Goal: Transaction & Acquisition: Book appointment/travel/reservation

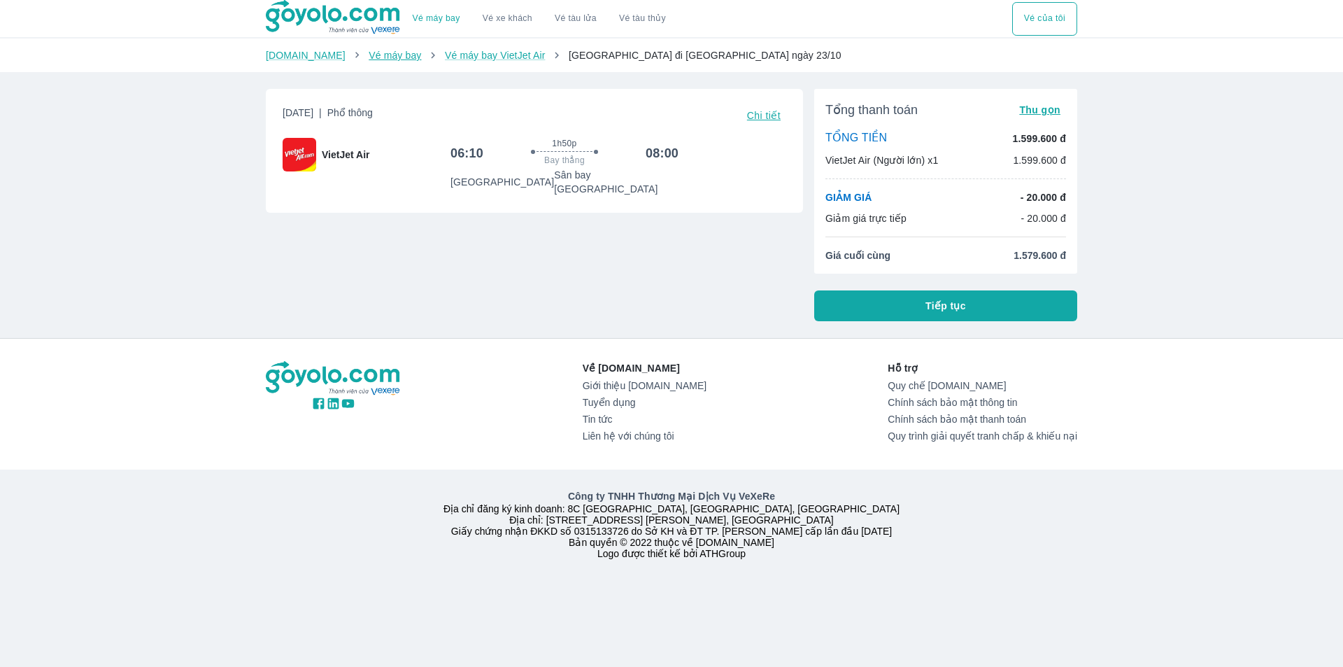
click at [389, 57] on link "Vé máy bay" at bounding box center [395, 55] width 52 height 11
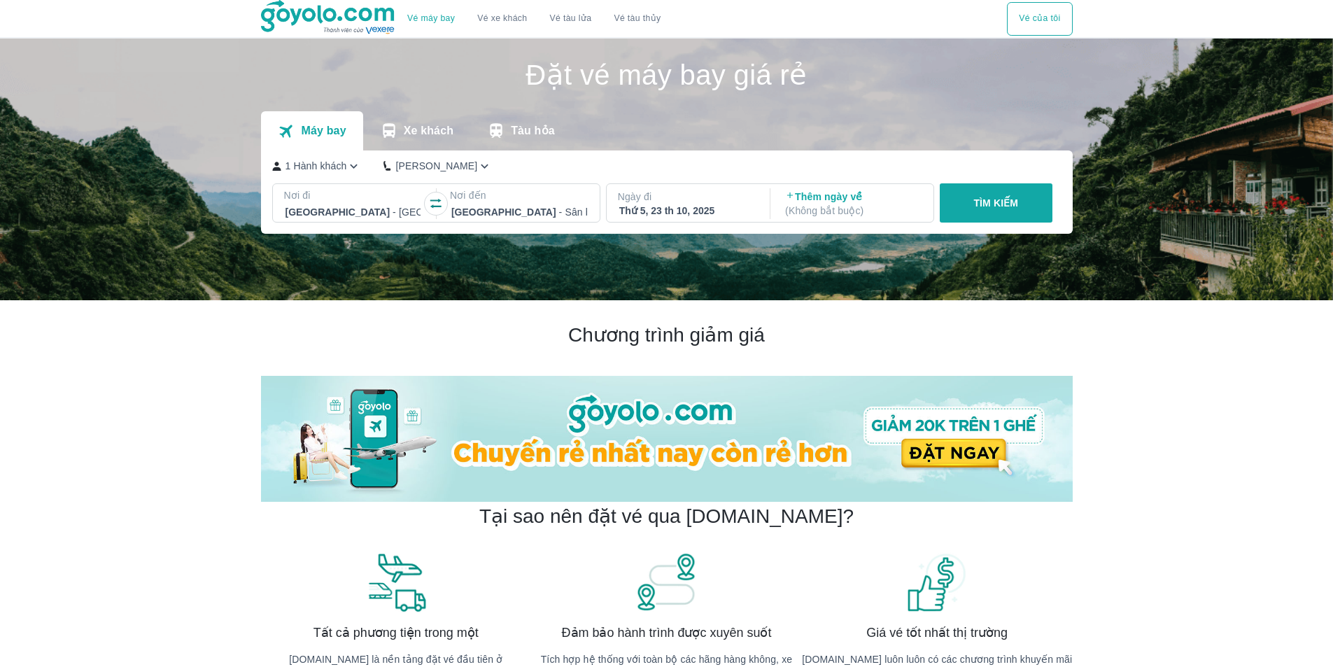
click at [883, 214] on p "( Không bắt buộc )" at bounding box center [853, 211] width 136 height 14
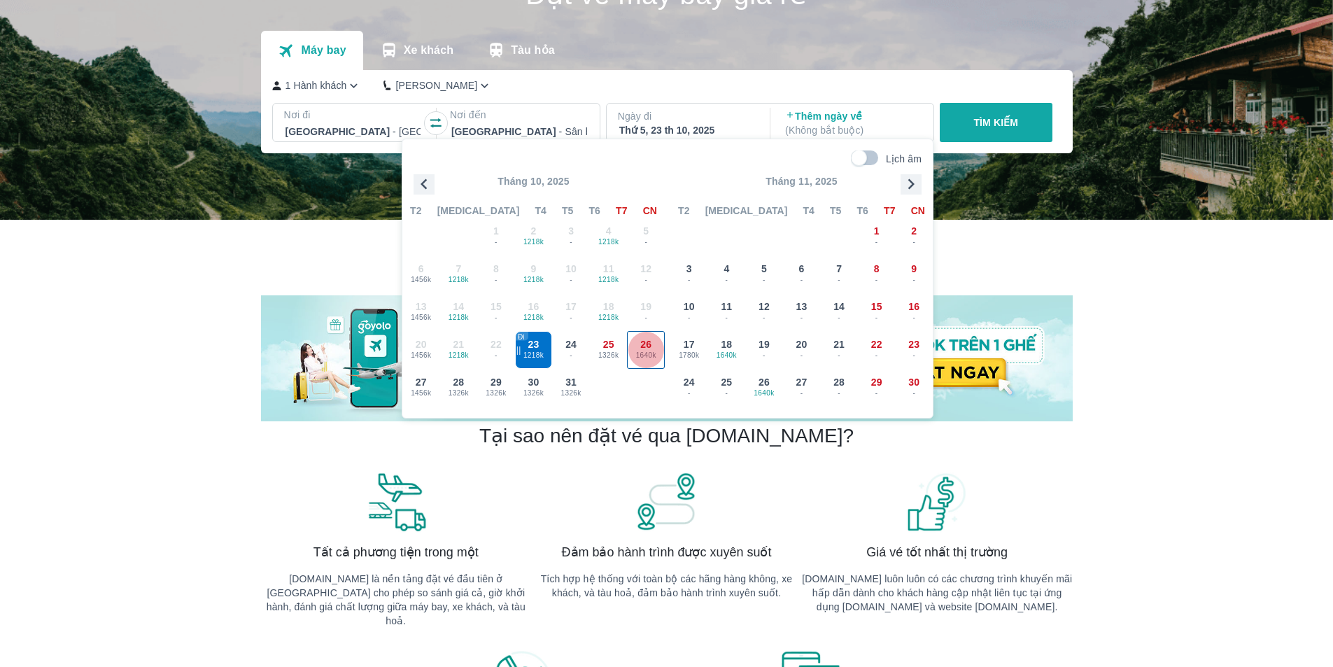
click at [653, 347] on div "26 1640k" at bounding box center [646, 350] width 36 height 36
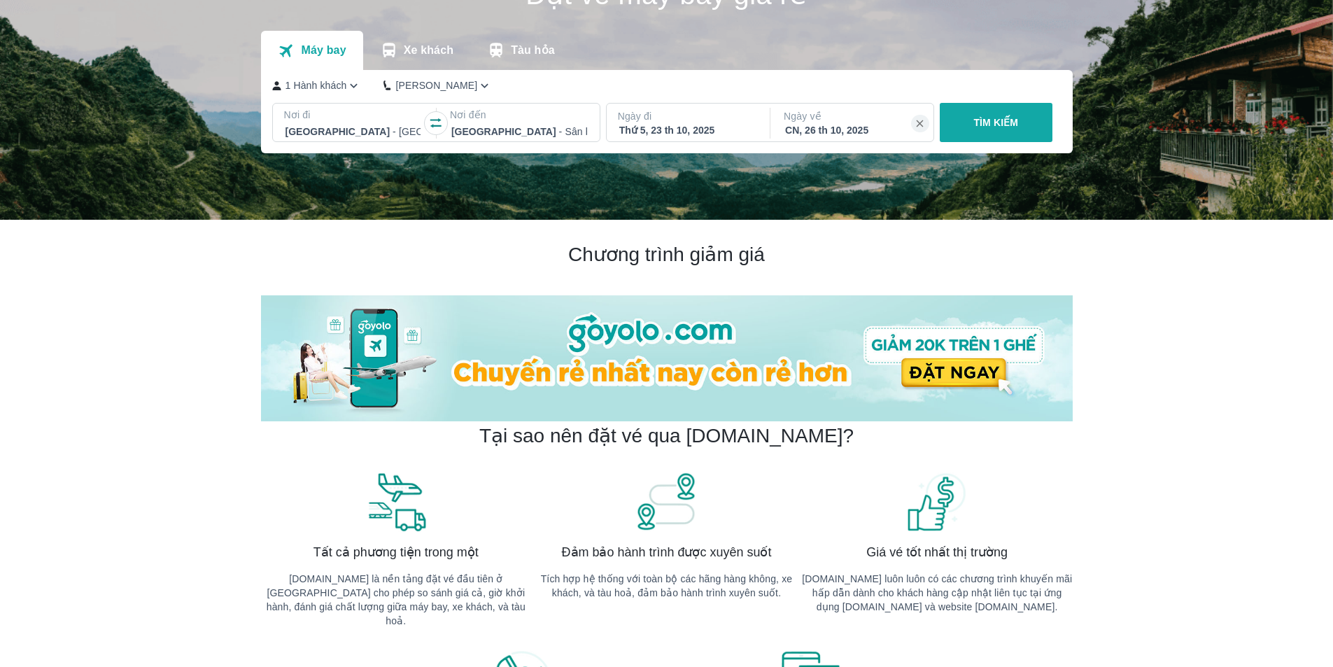
click at [1008, 119] on p "TÌM KIẾM" at bounding box center [995, 122] width 45 height 14
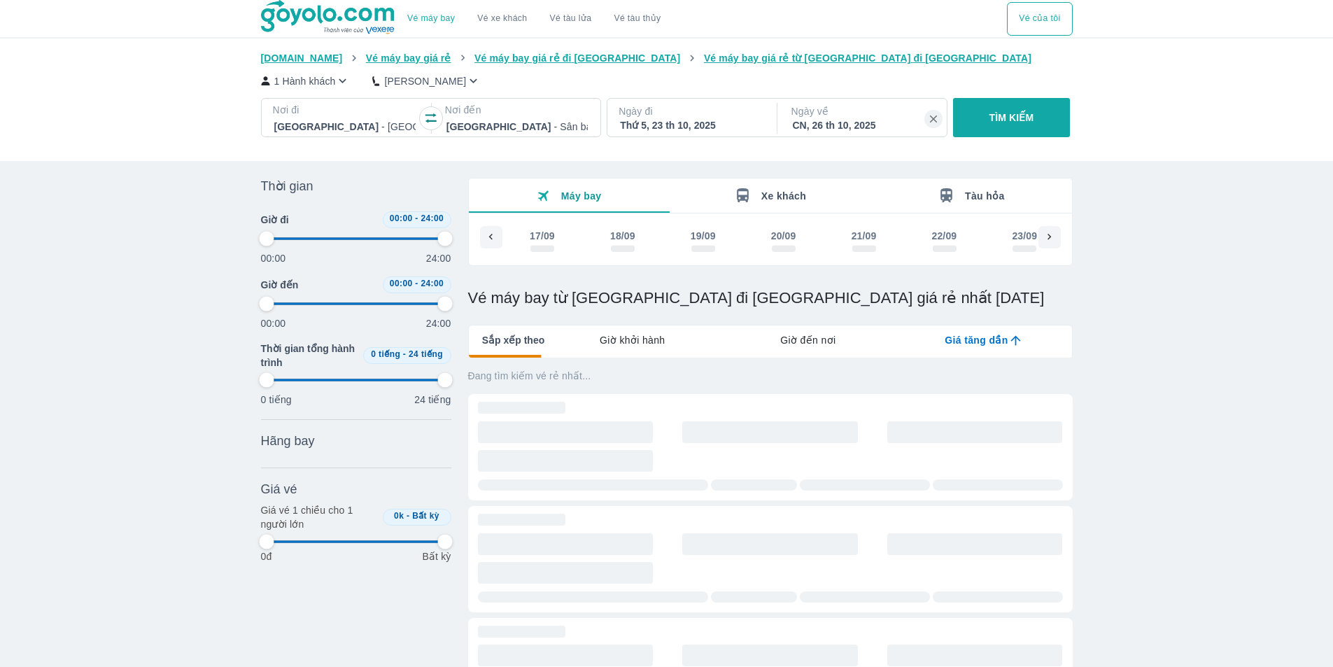
scroll to position [0, 2642]
type input "97.9166666666667"
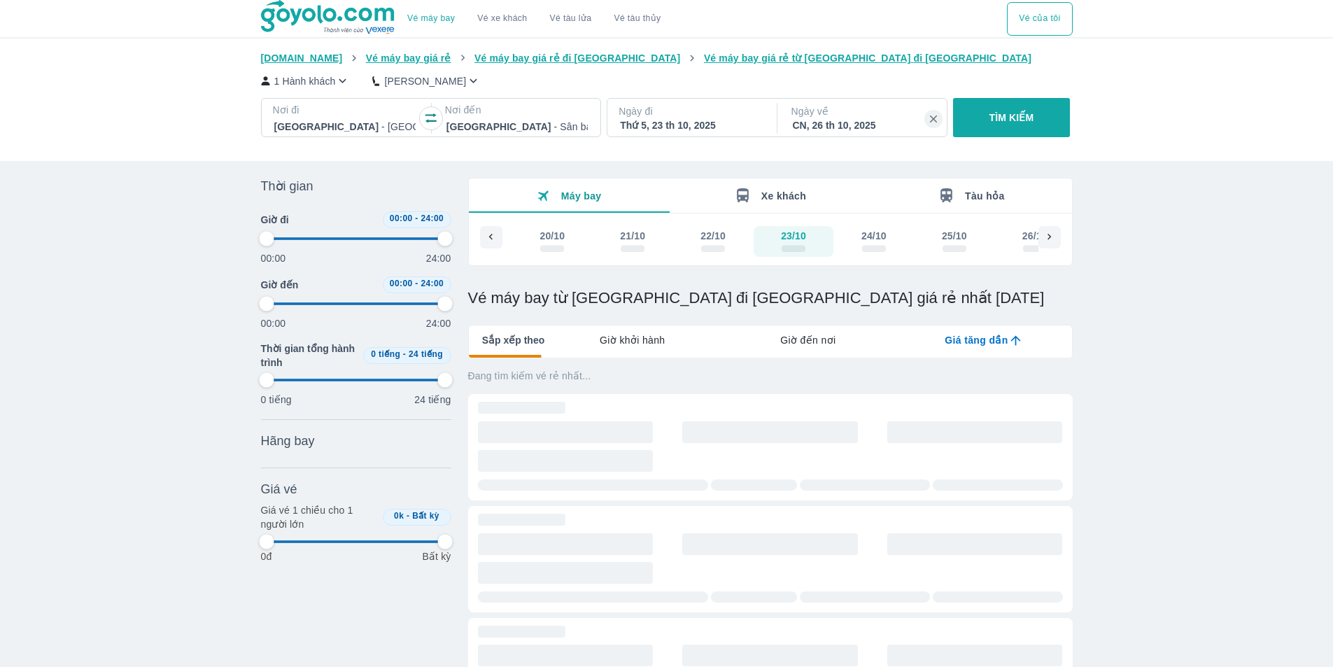
type input "97.9166666666667"
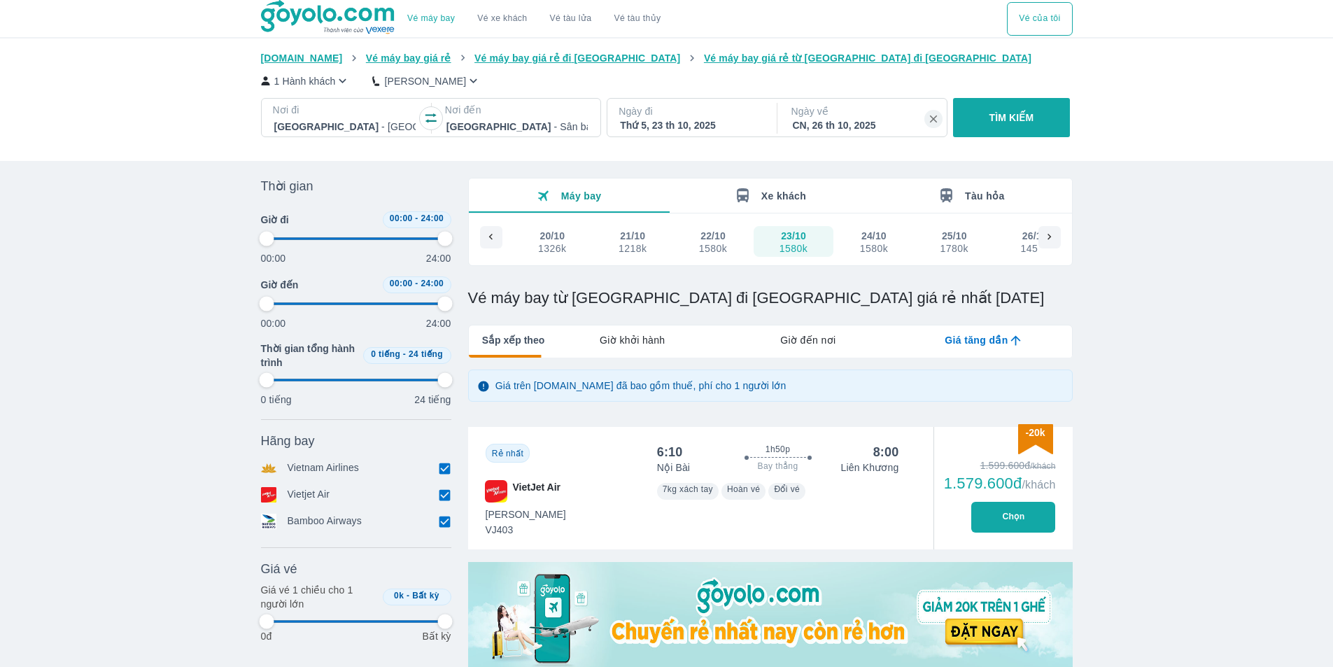
type input "97.9166666666667"
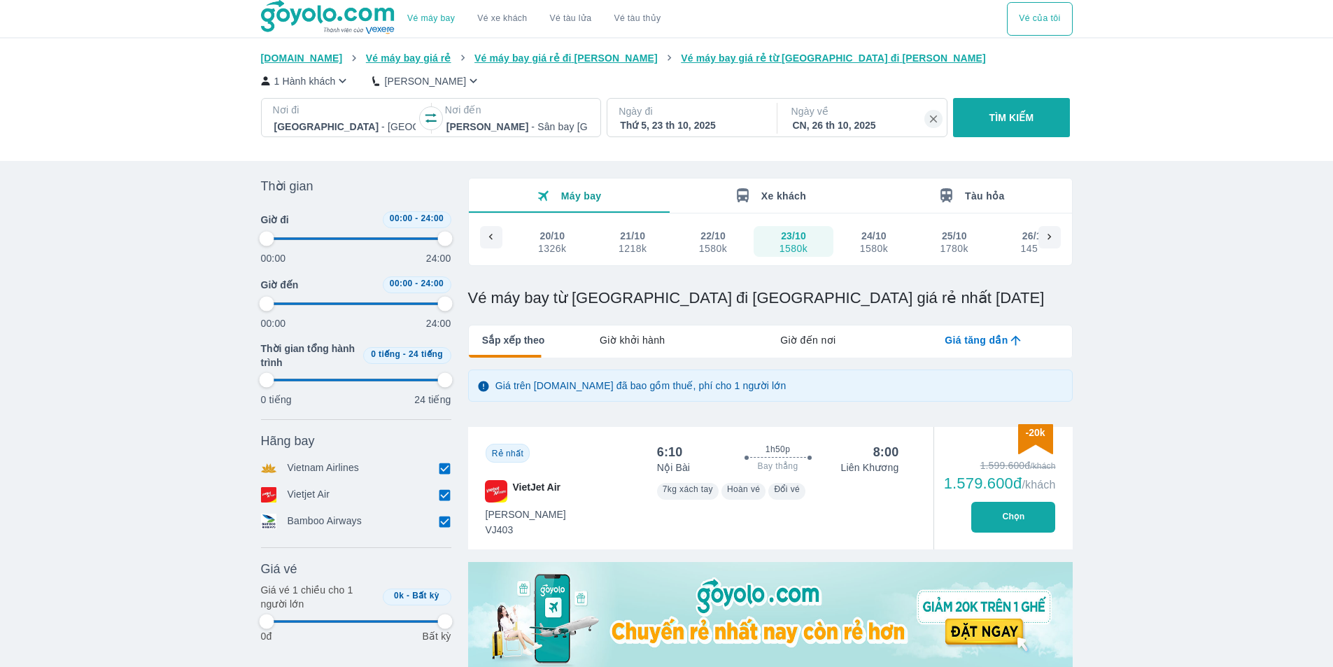
type input "97.9166666666667"
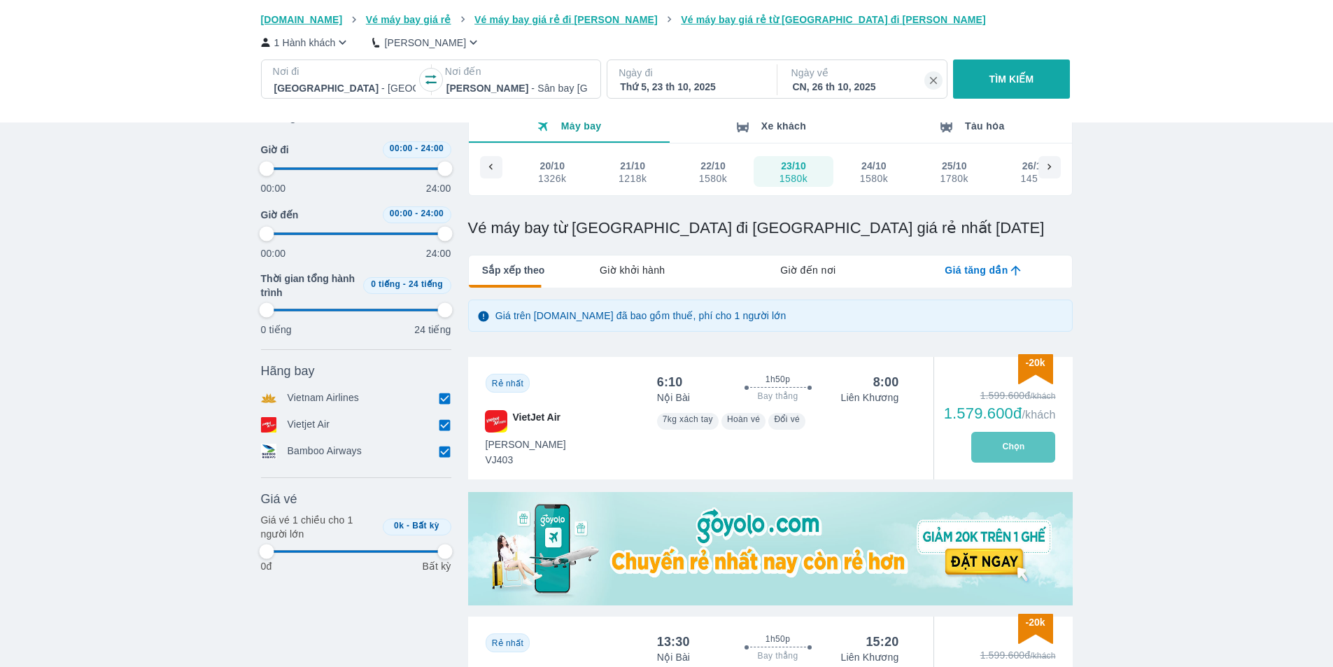
click at [1012, 451] on button "Chọn" at bounding box center [1013, 447] width 84 height 31
type input "97.9166666666667"
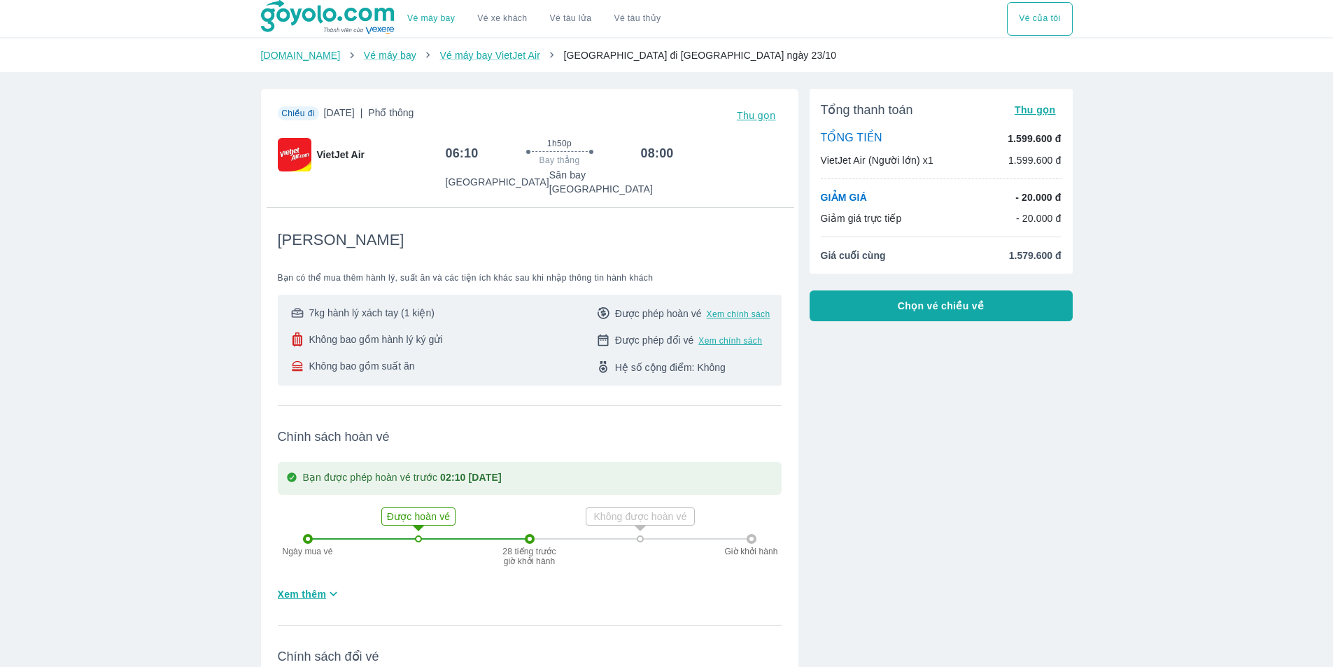
click at [906, 302] on span "Chọn vé chiều về" at bounding box center [941, 306] width 87 height 14
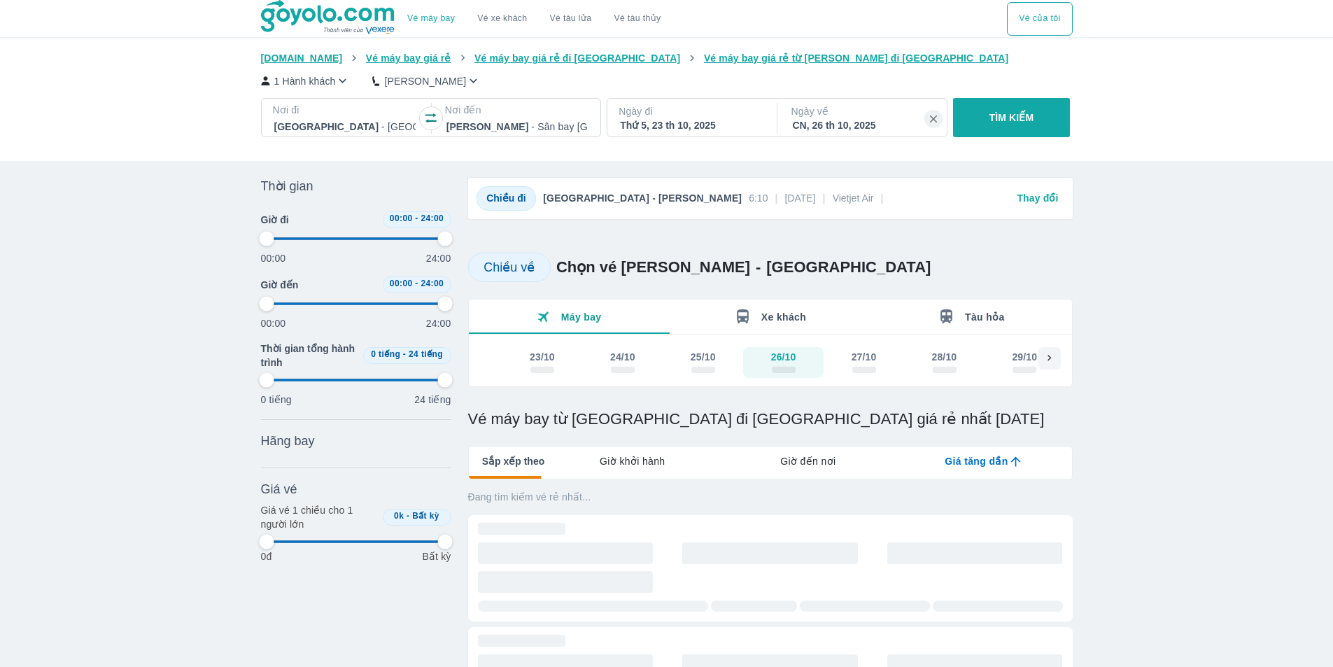
type input "97.9166666666667"
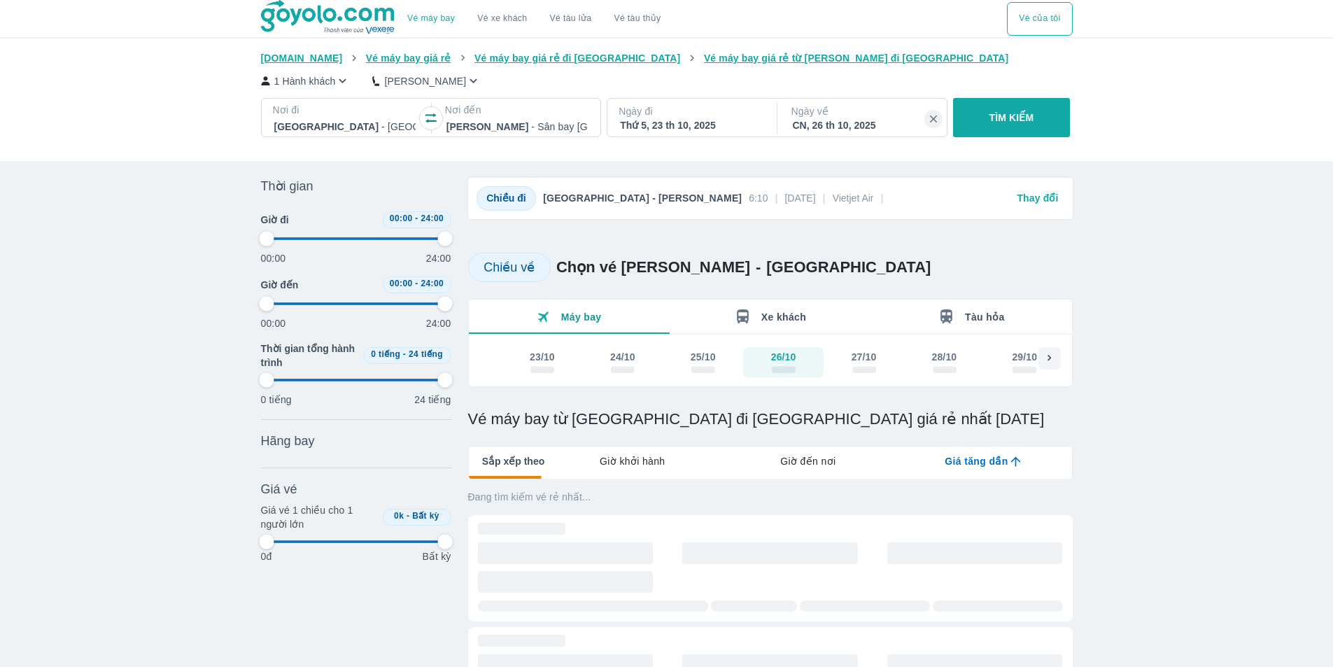
type input "97.9166666666667"
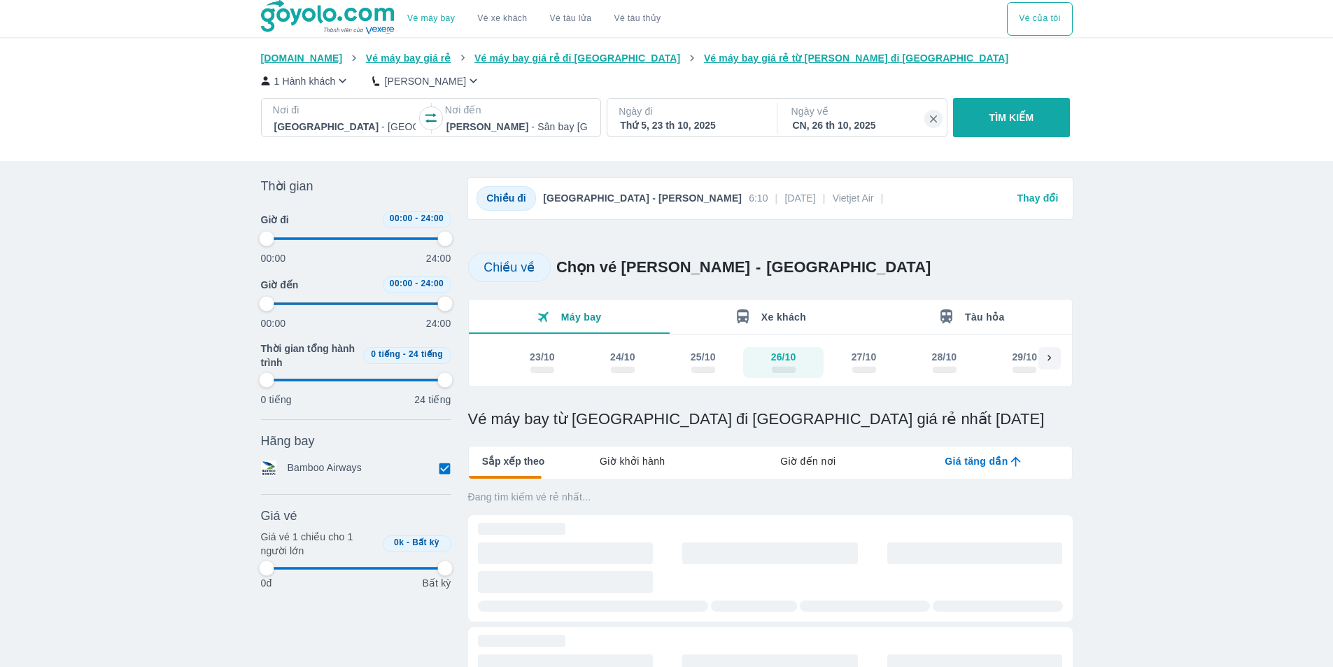
type input "97.9166666666667"
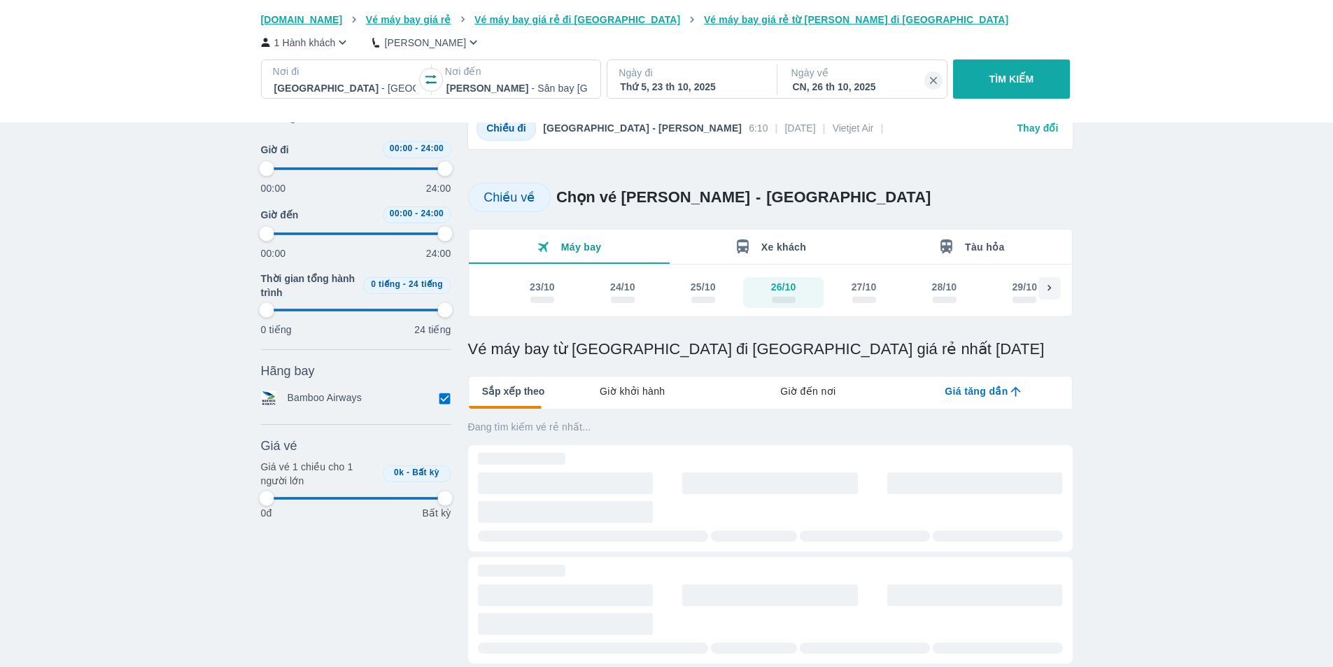
scroll to position [210, 0]
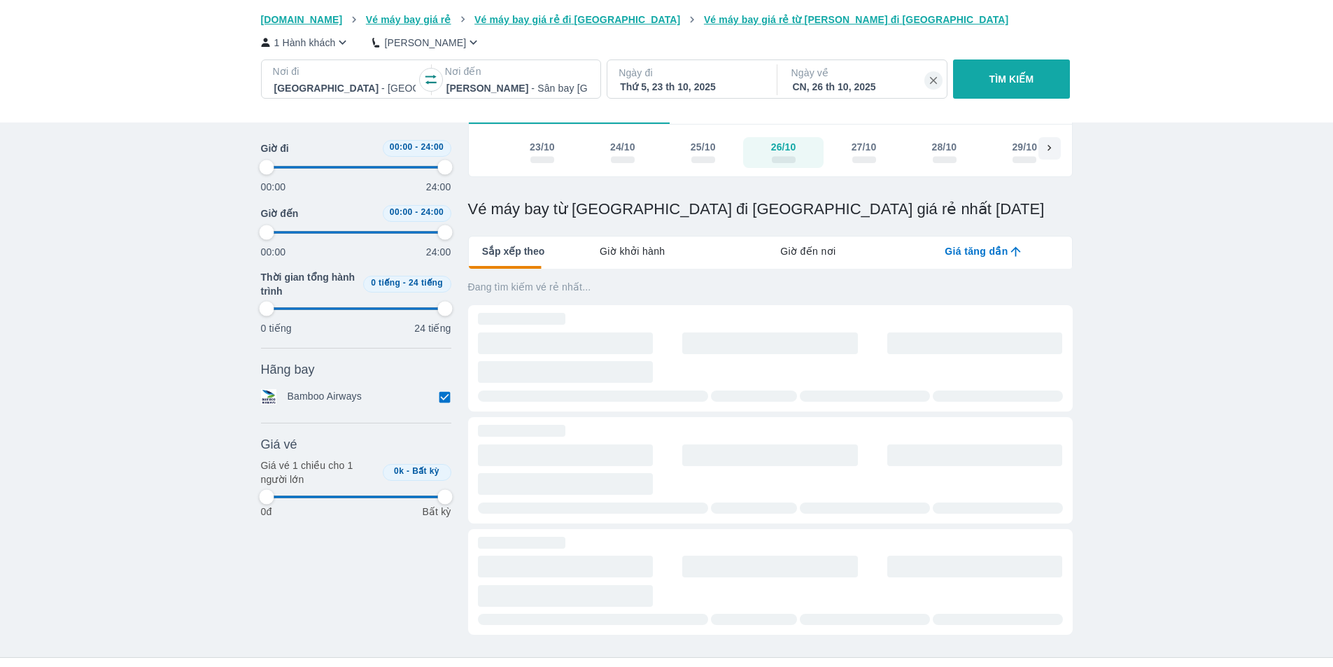
type input "97.9166666666667"
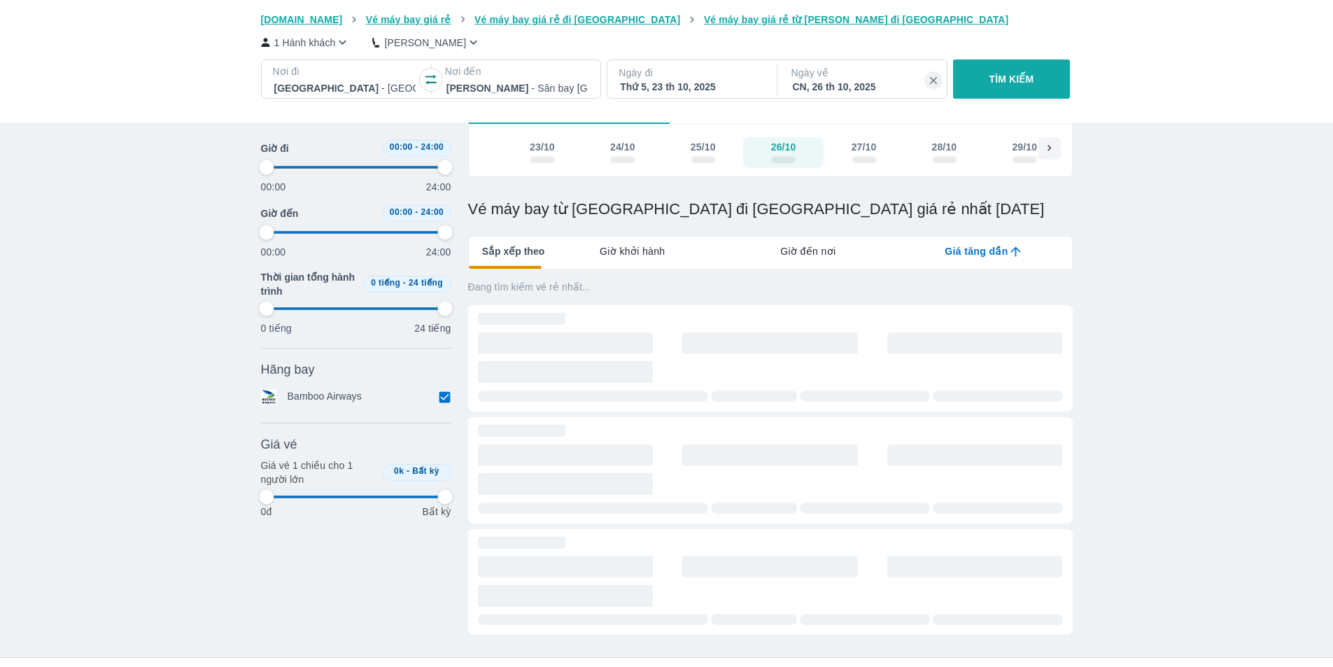
type input "97.9166666666667"
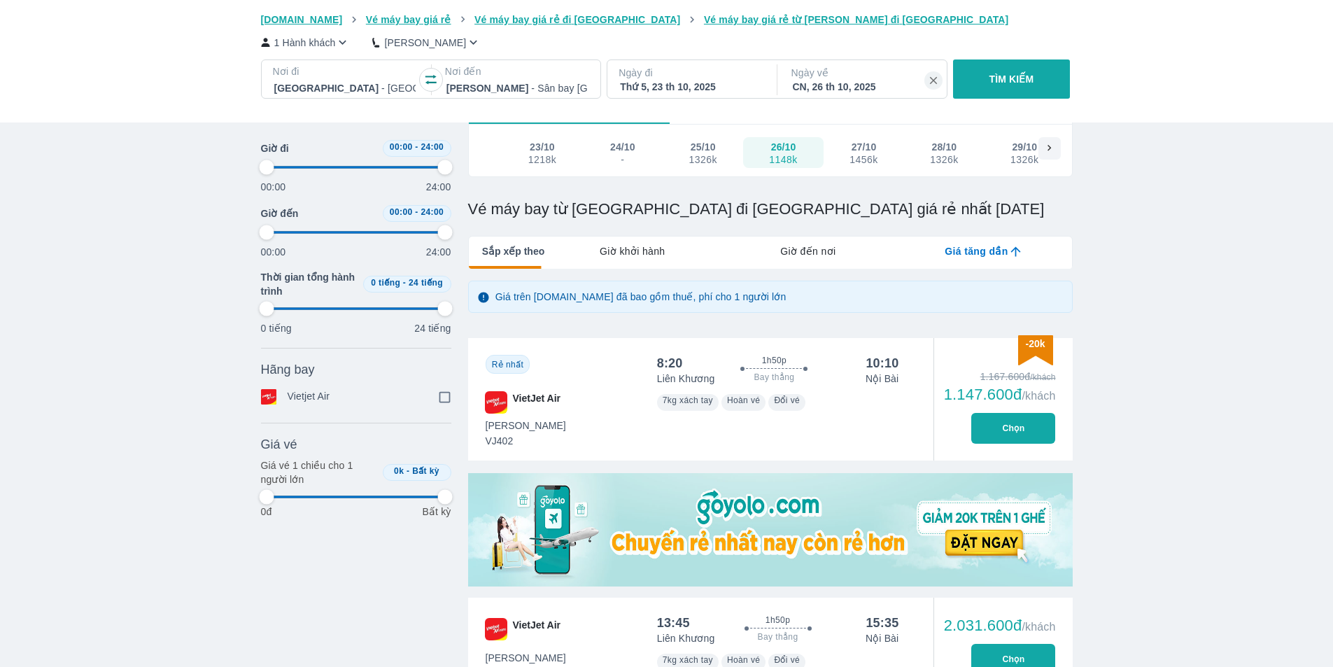
type input "97.9166666666667"
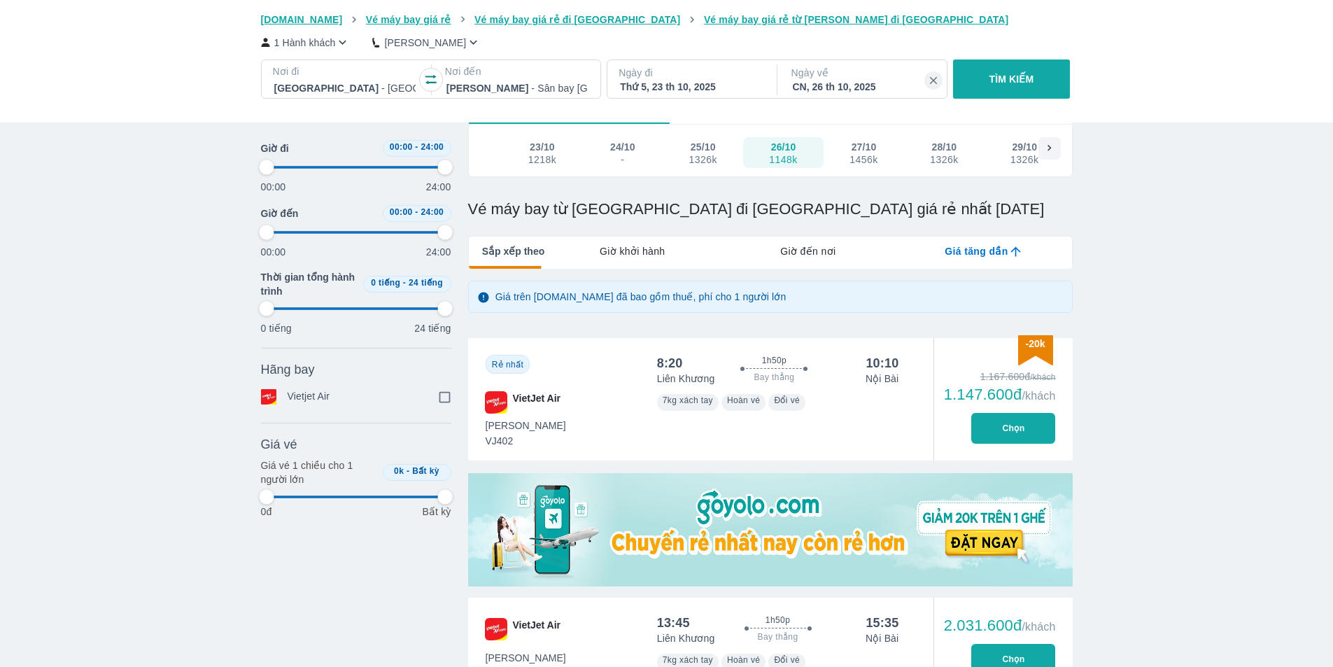
type input "97.9166666666667"
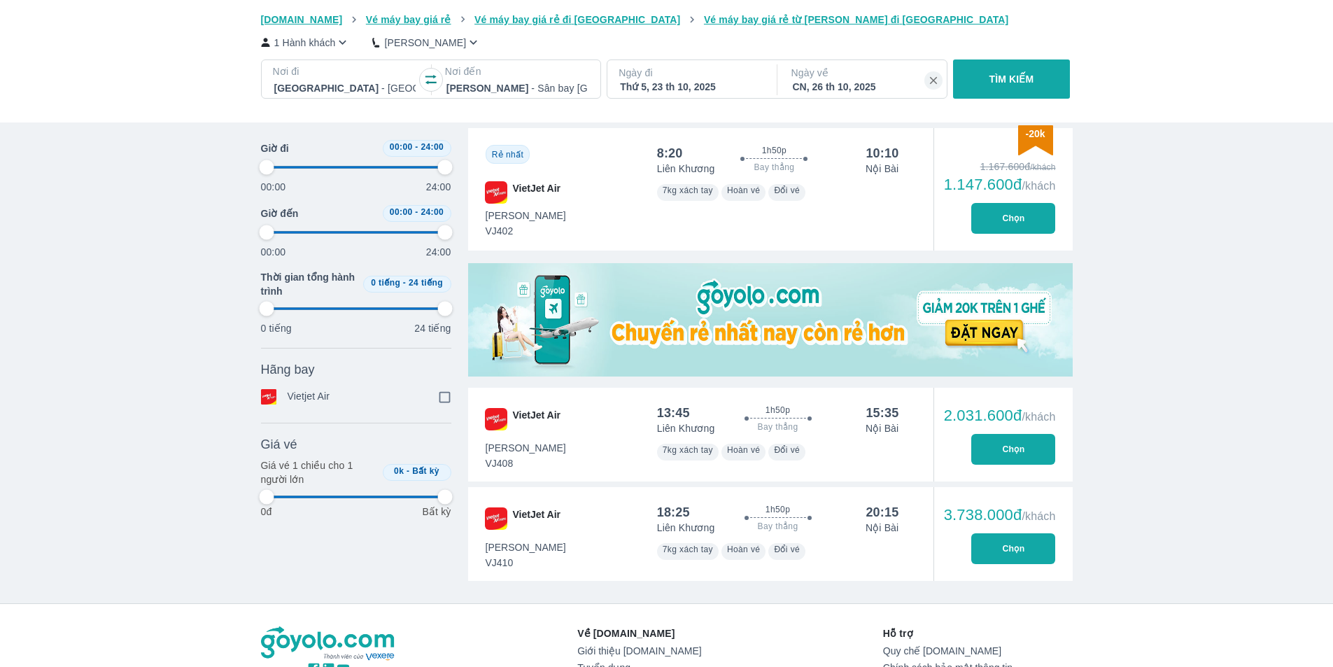
scroll to position [560, 0]
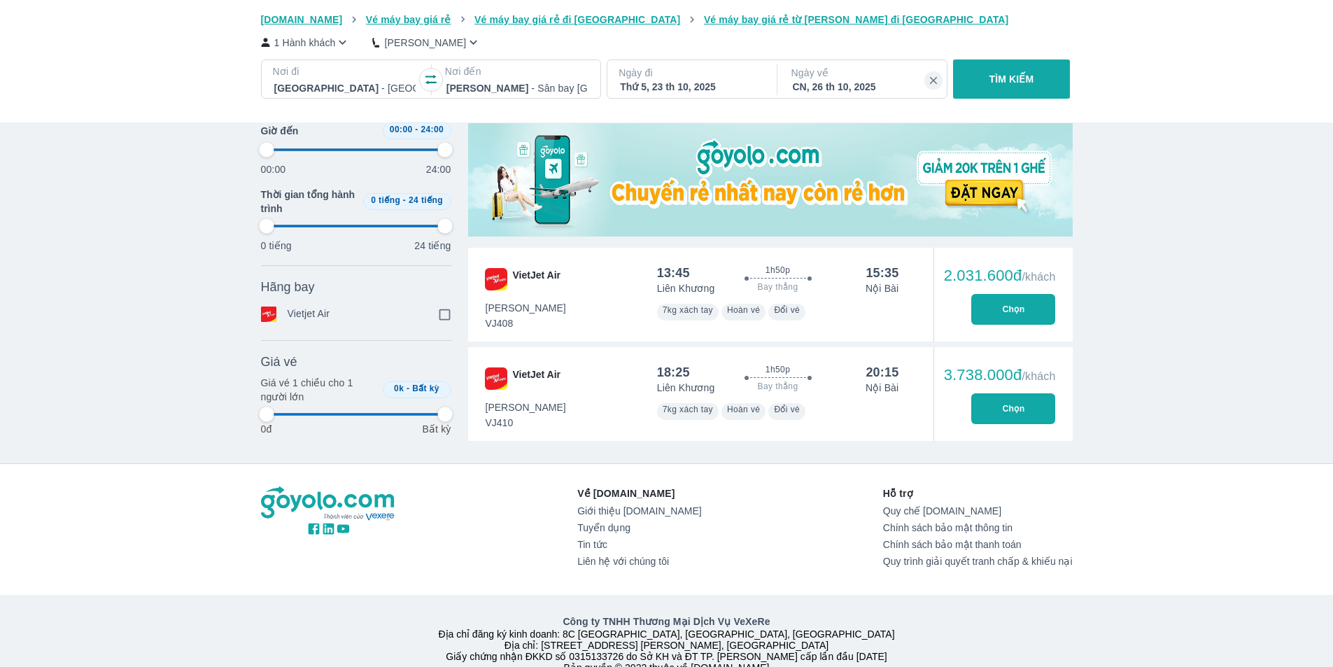
type input "97.9166666666667"
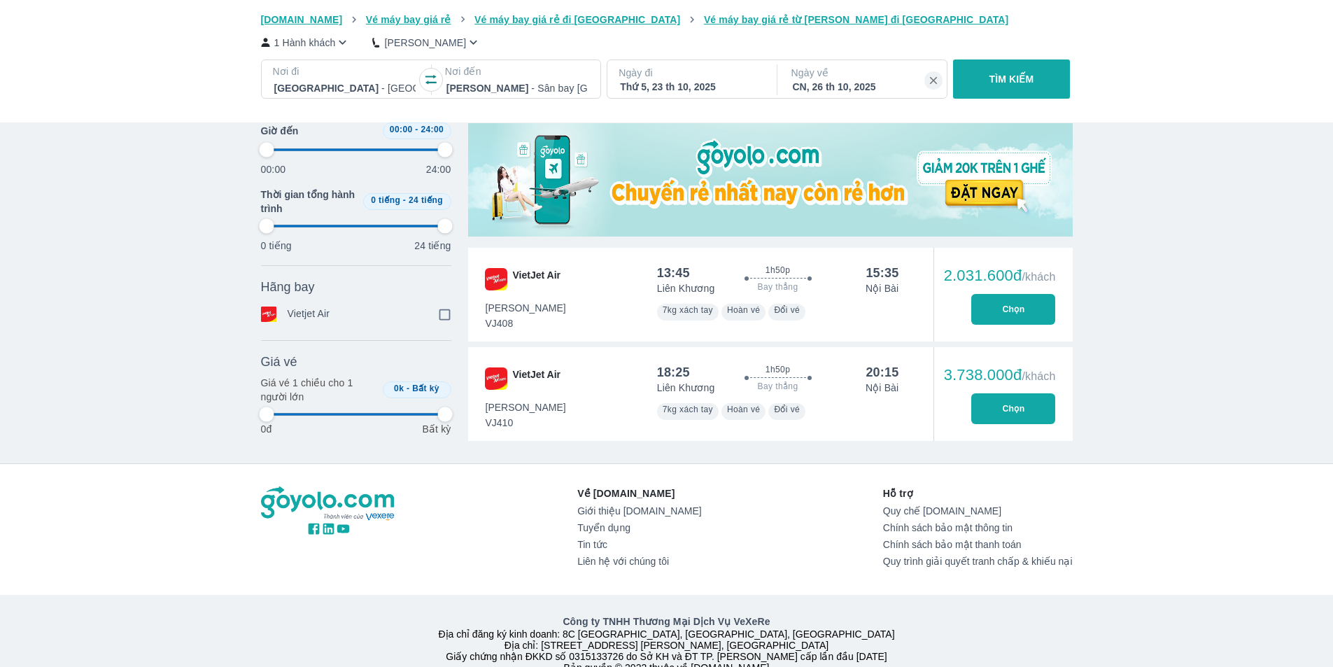
type input "97.9166666666667"
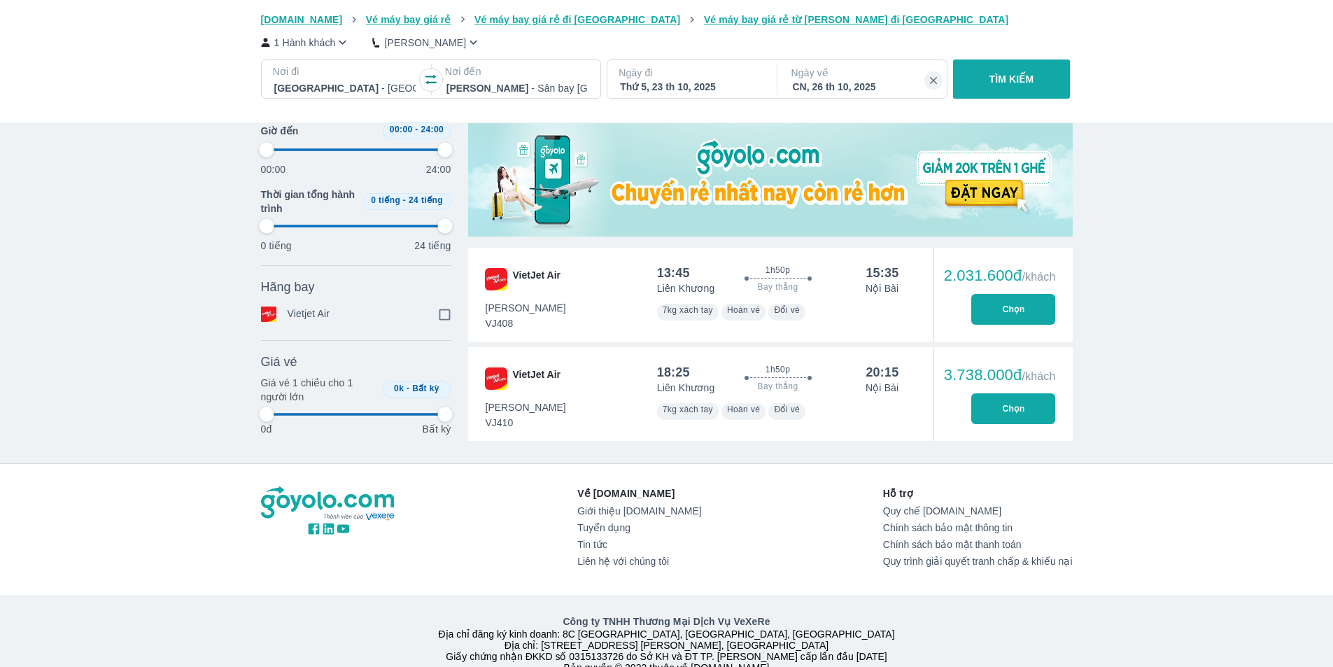
type input "97.9166666666667"
checkbox input "true"
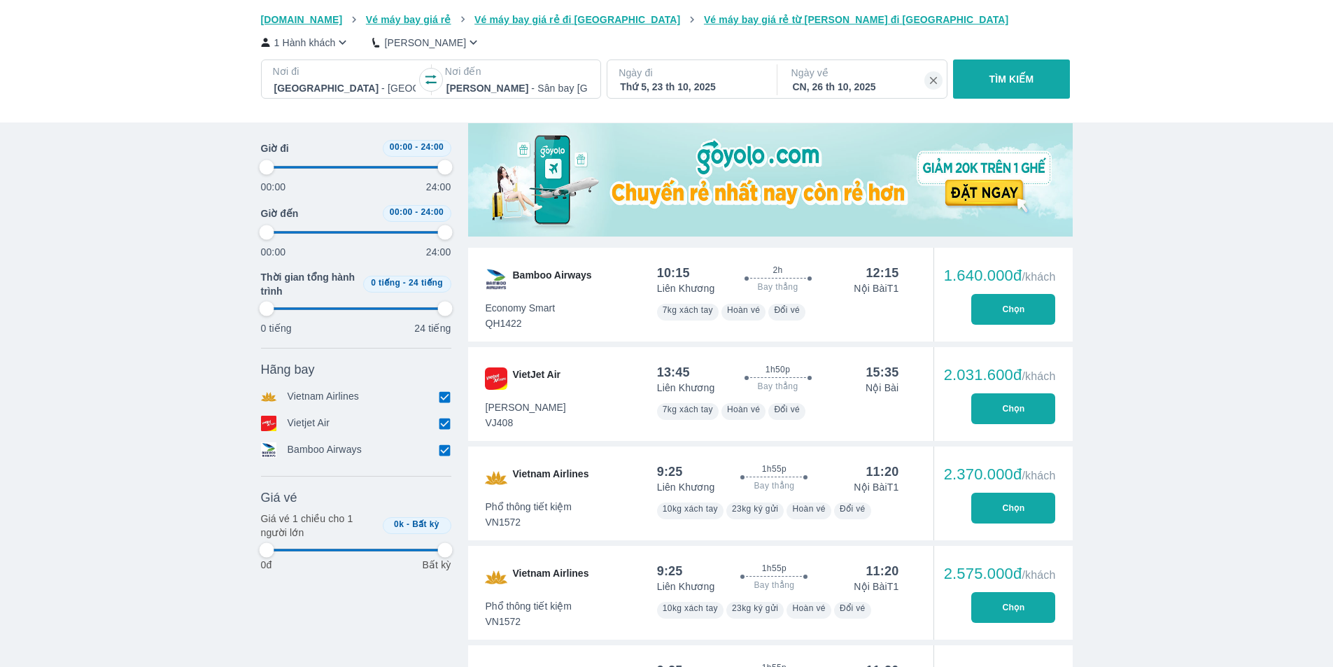
type input "97.9166666666667"
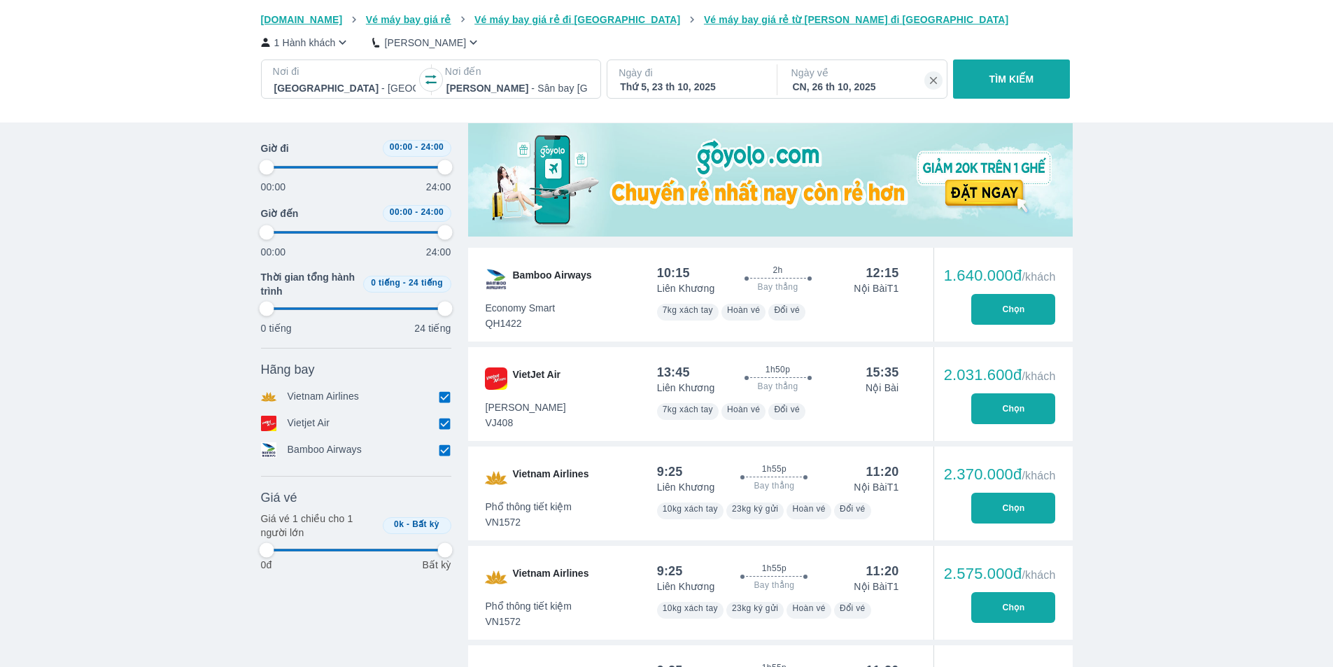
type input "97.9166666666667"
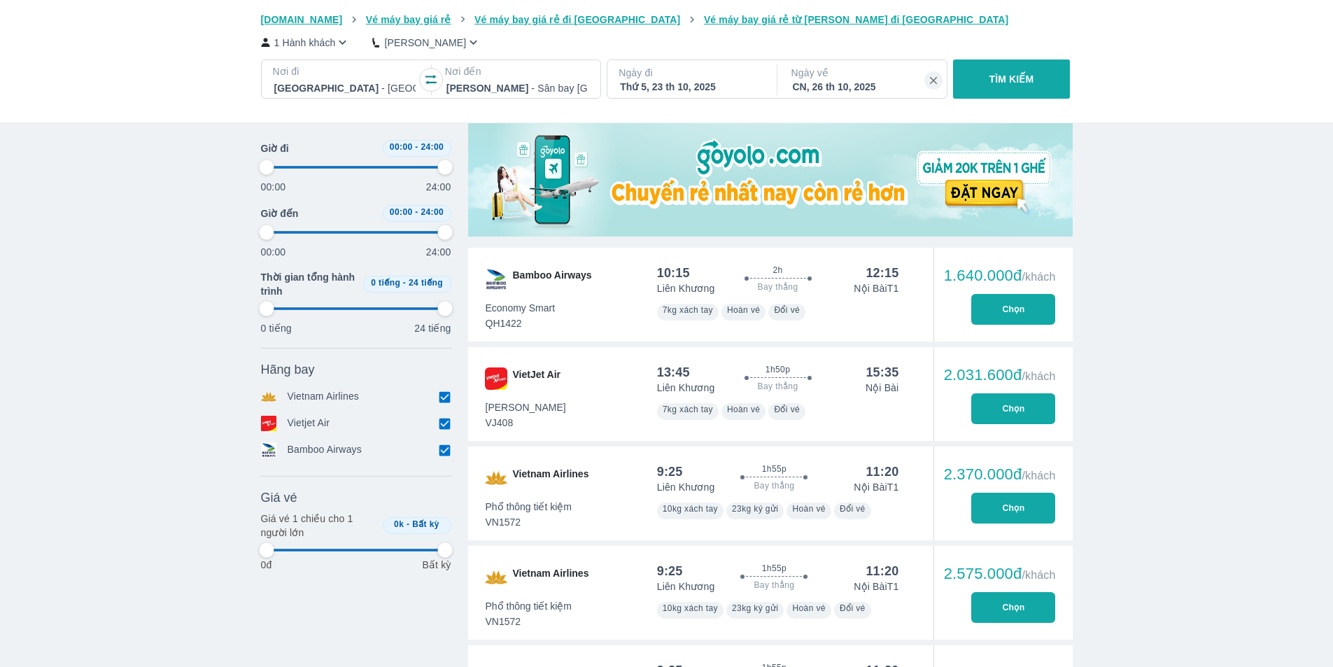
type input "97.9166666666667"
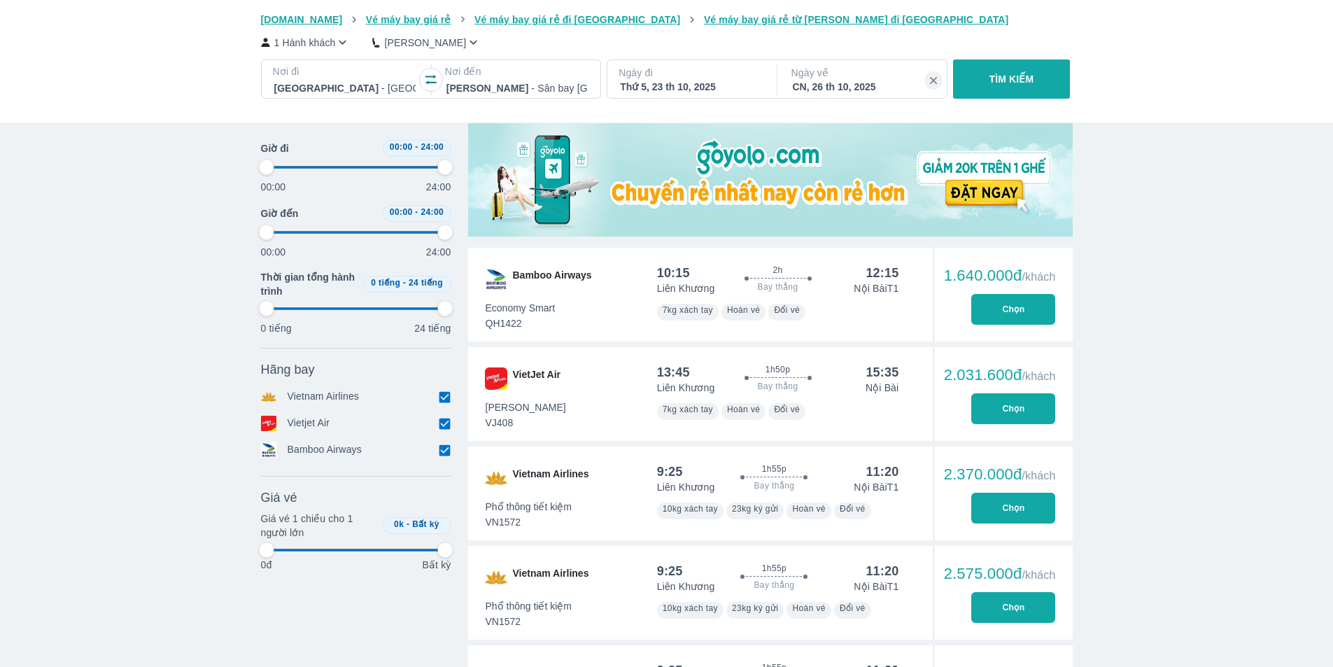
type input "97.9166666666667"
click at [1017, 410] on button "Chọn" at bounding box center [1013, 408] width 84 height 31
type input "97.9166666666667"
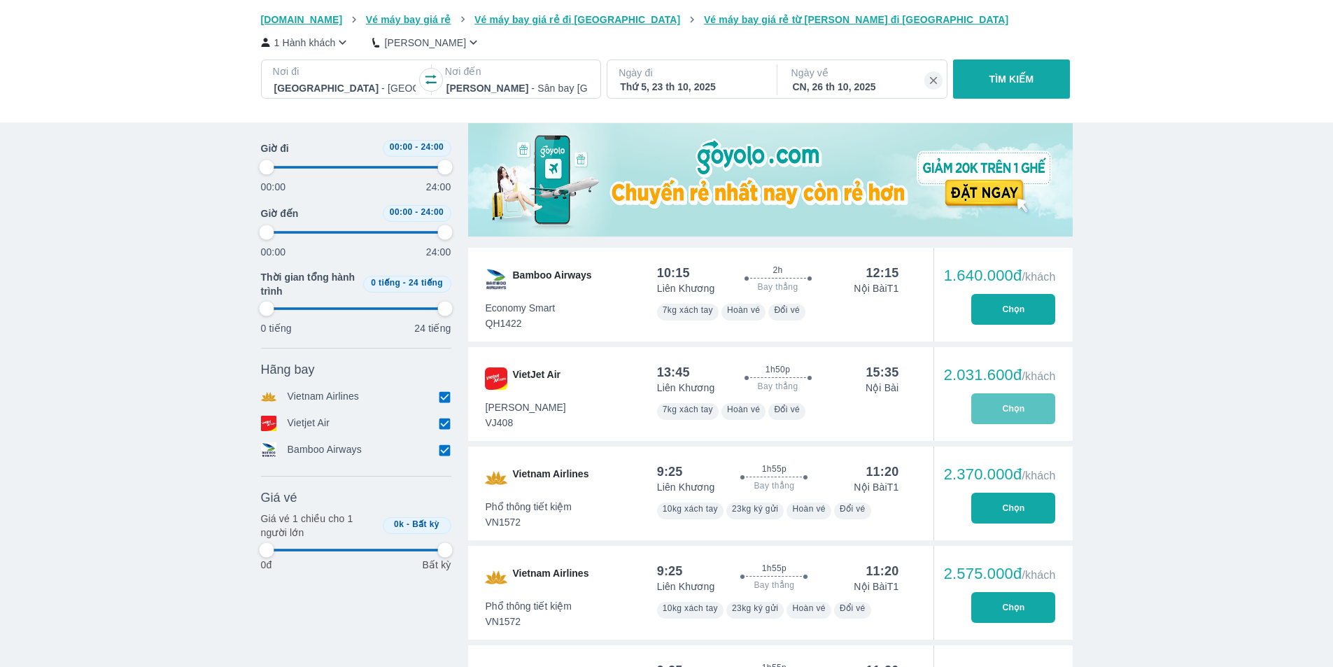
type input "97.9166666666667"
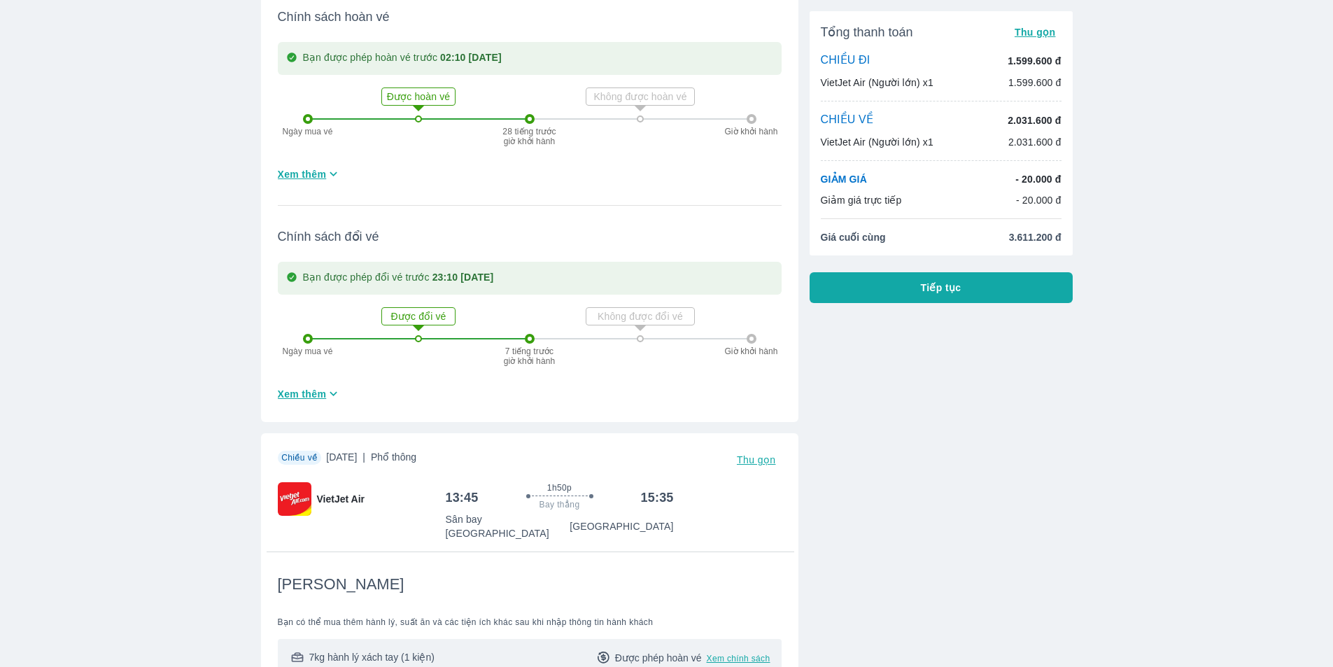
scroll to position [210, 0]
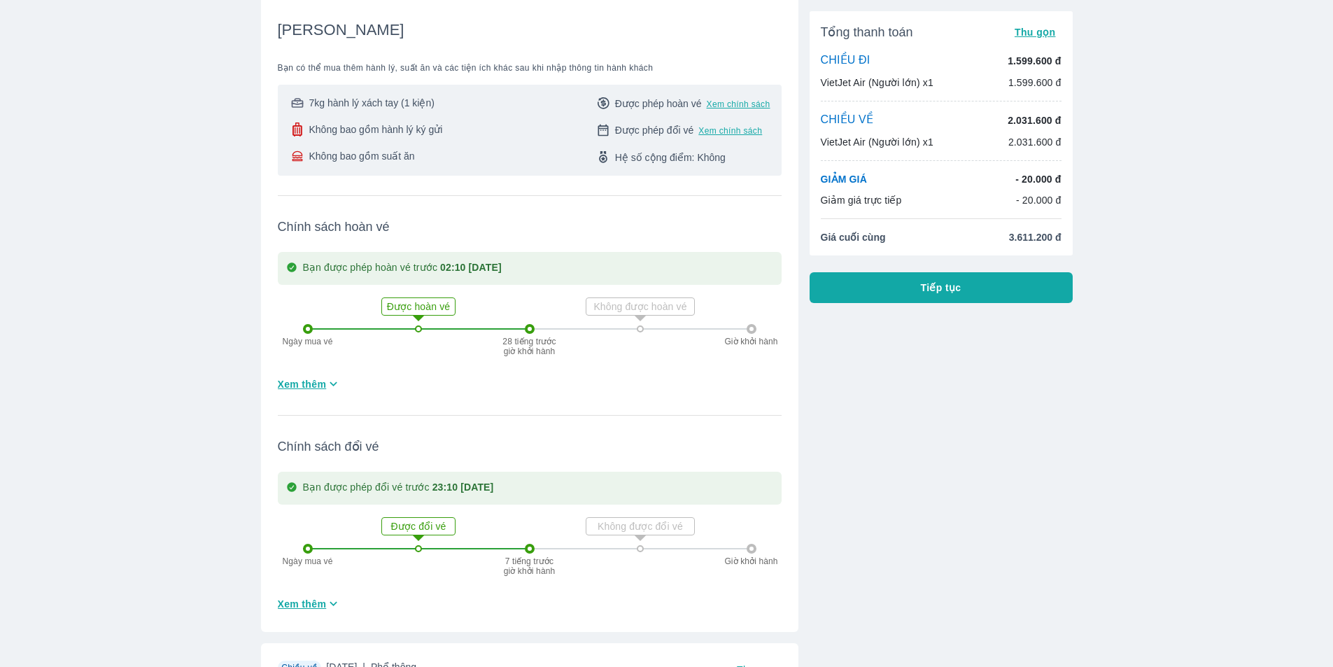
click at [926, 290] on span "Tiếp tục" at bounding box center [941, 288] width 41 height 14
